Goal: Find specific page/section: Find specific page/section

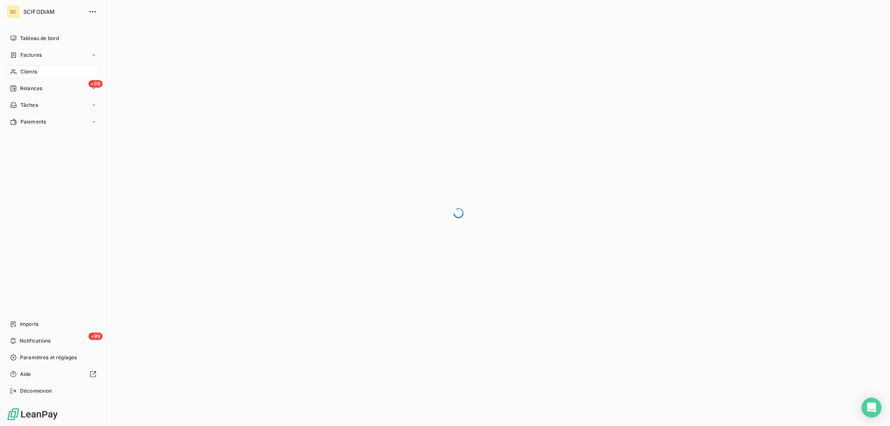
click at [20, 71] on span "Clients" at bounding box center [28, 72] width 17 height 8
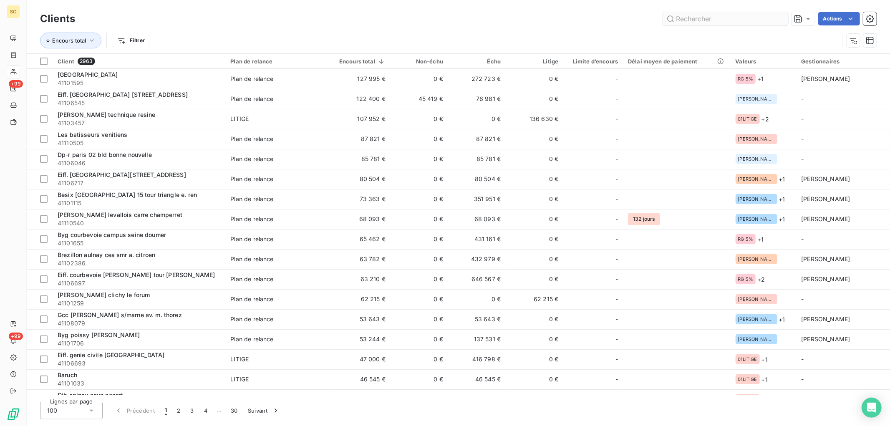
type input "p"
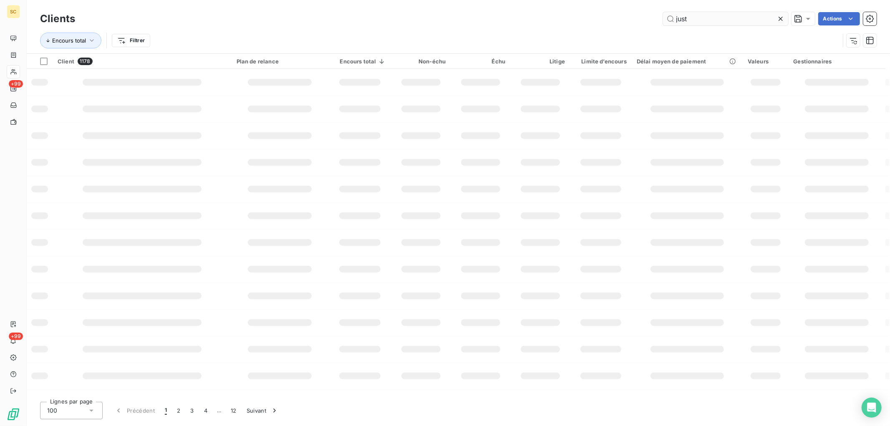
type input "just"
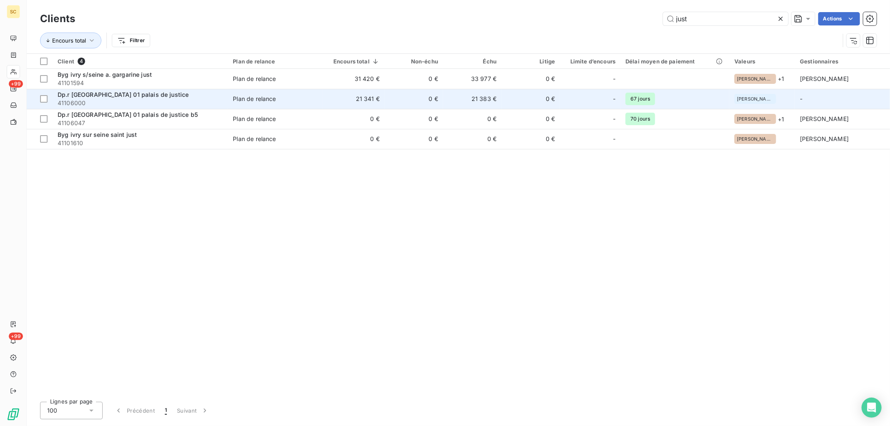
click at [307, 104] on td "Plan de relance" at bounding box center [275, 99] width 95 height 20
